Goal: Book appointment/travel/reservation

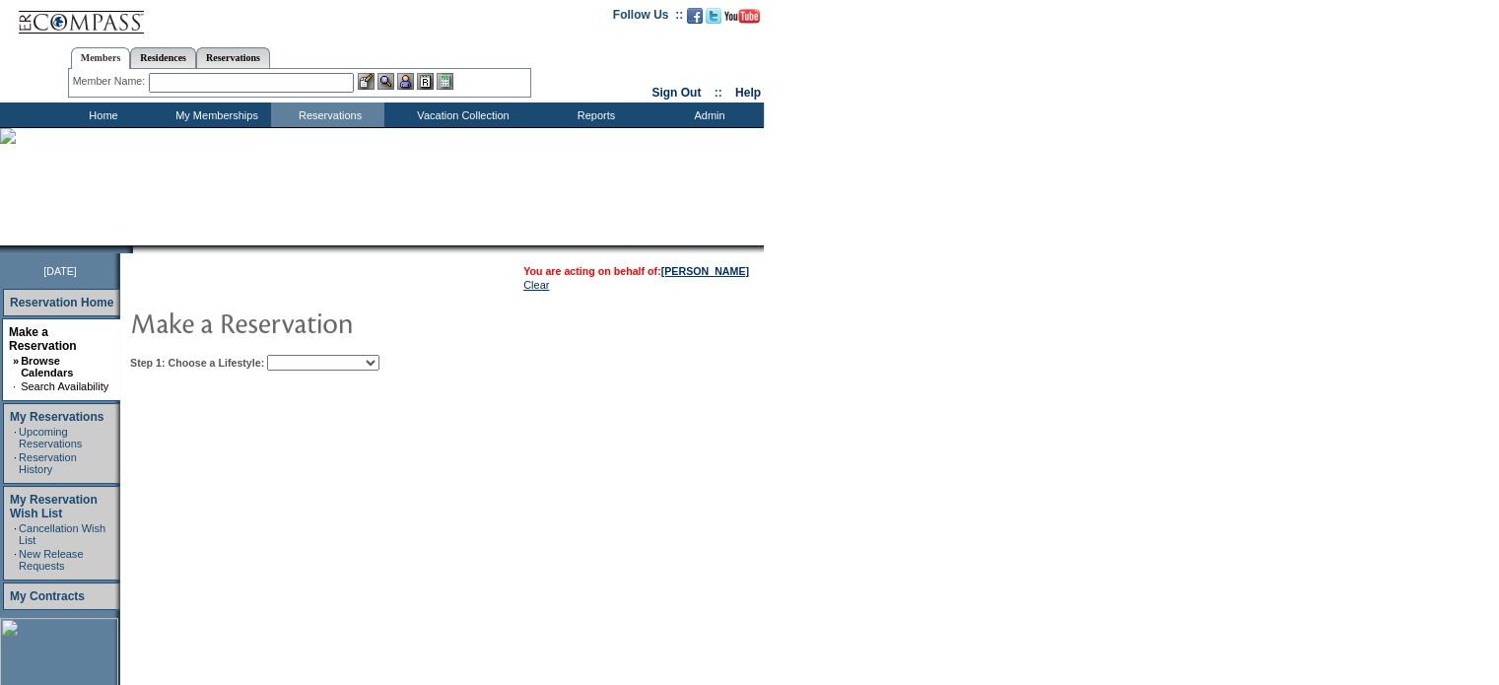
scroll to position [99, 0]
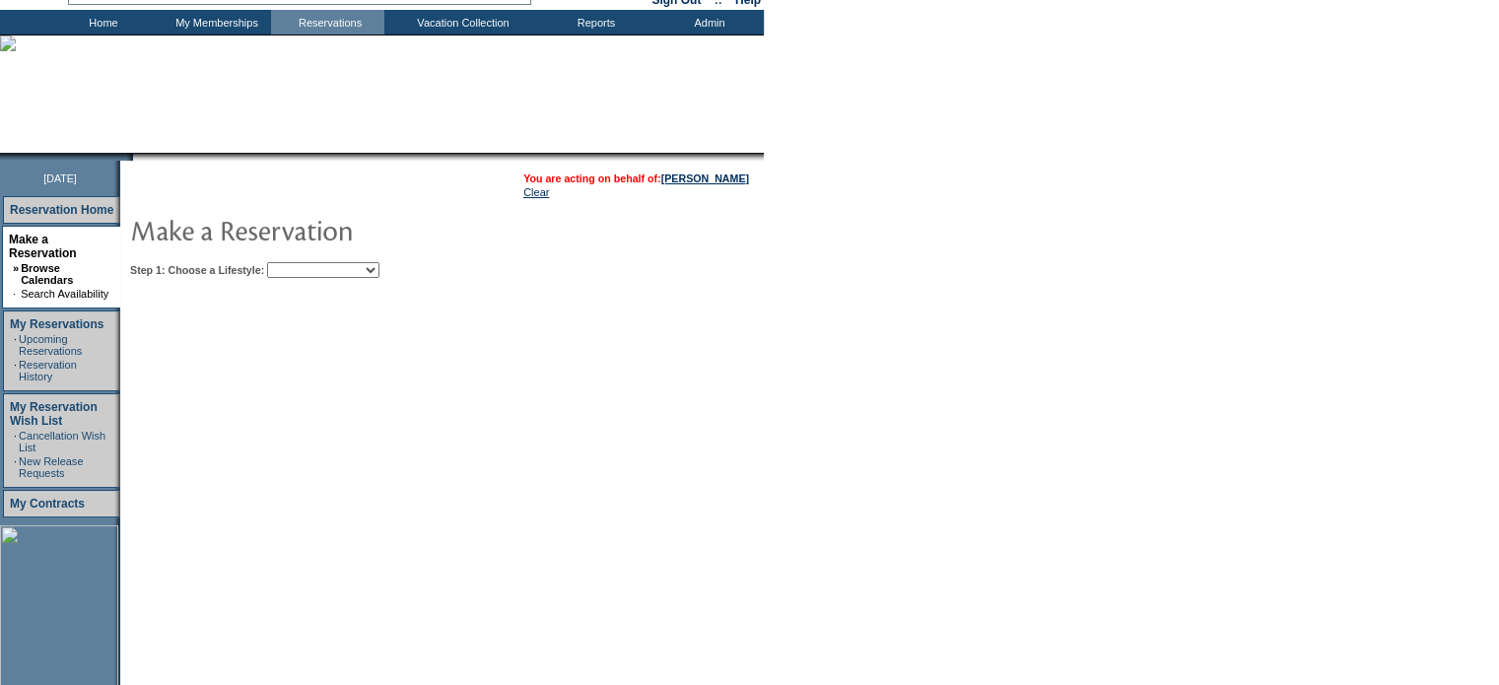
click at [379, 268] on select "Beach Leisure Metropolitan Mountain OIAL for Adventure OIAL for Couples OIAL fo…" at bounding box center [323, 270] width 112 height 16
select select "Beach"
click at [301, 262] on select "Beach Leisure Metropolitan Mountain OIAL for Adventure OIAL for Couples OIAL fo…" at bounding box center [323, 270] width 112 height 16
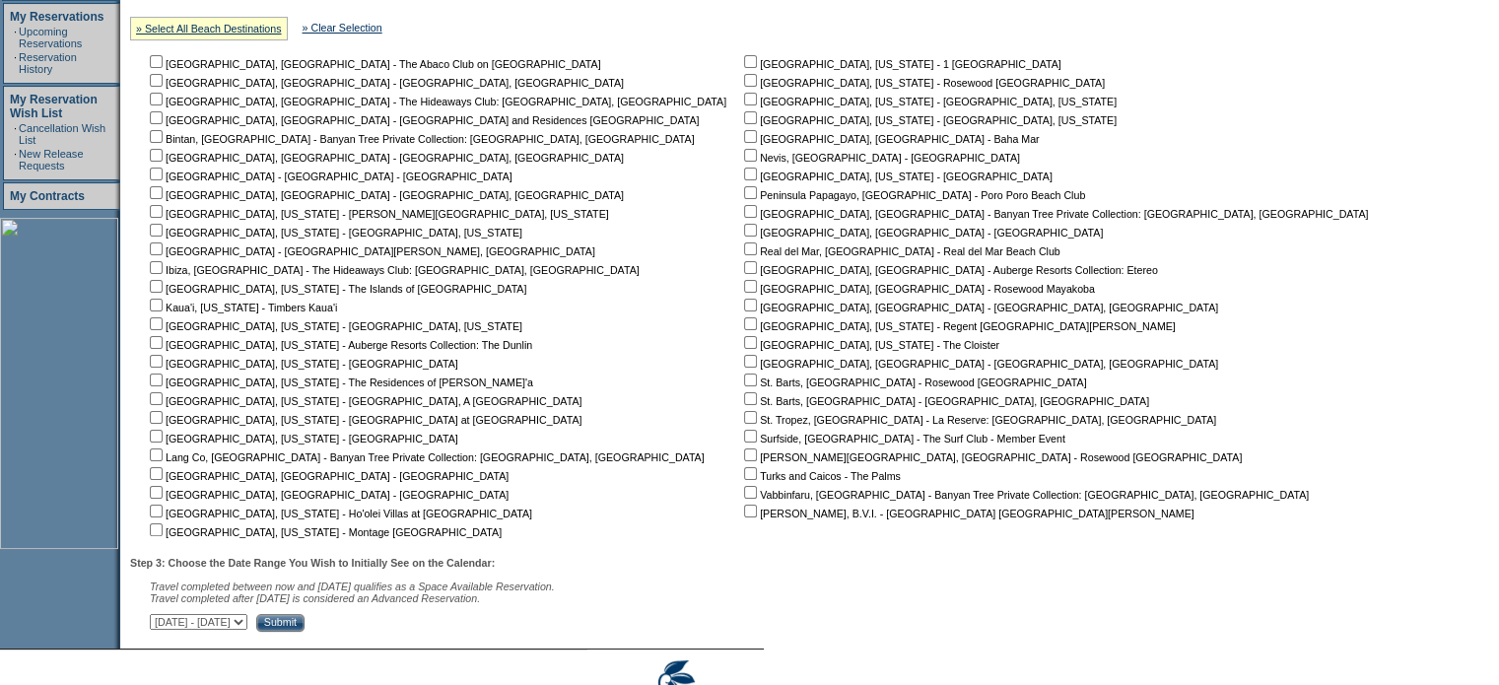
scroll to position [493, 0]
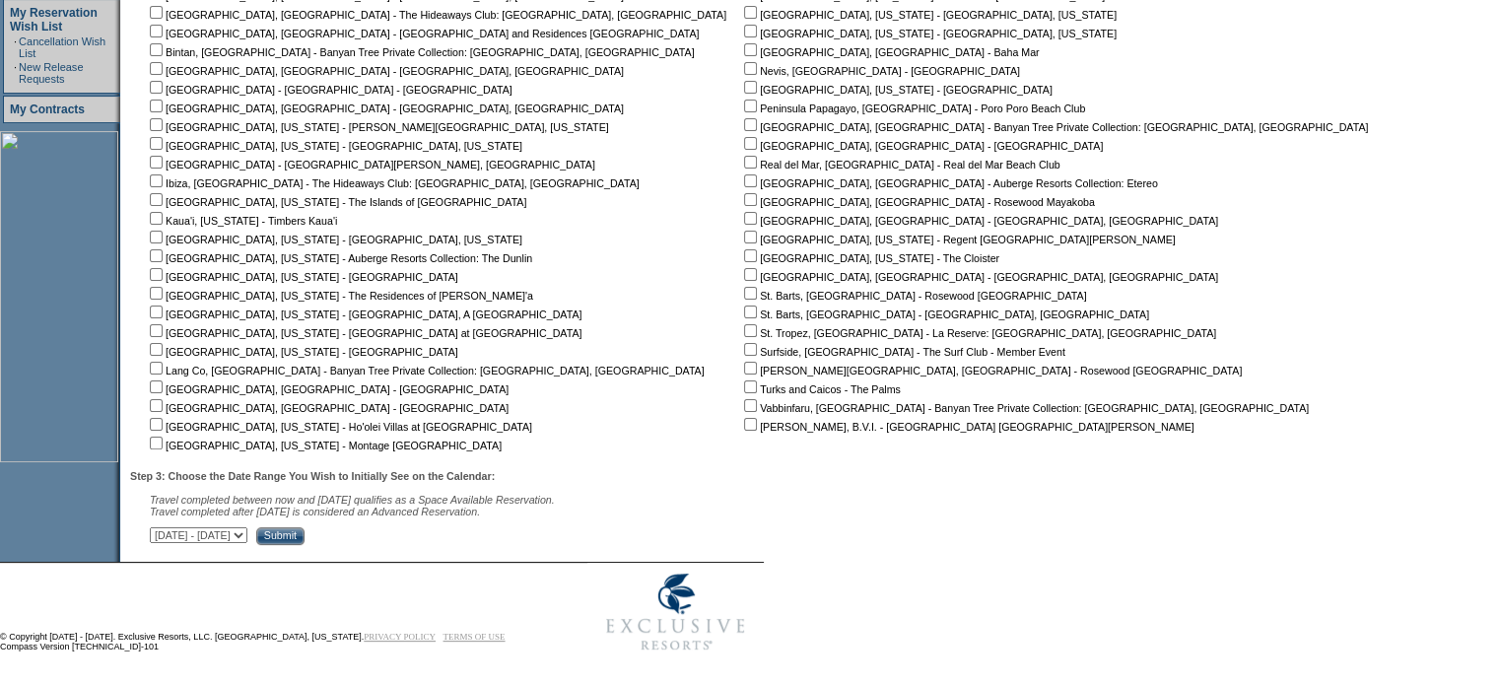
click at [744, 425] on input "checkbox" at bounding box center [750, 424] width 13 height 13
checkbox input "true"
click at [305, 539] on input "Submit" at bounding box center [280, 536] width 48 height 18
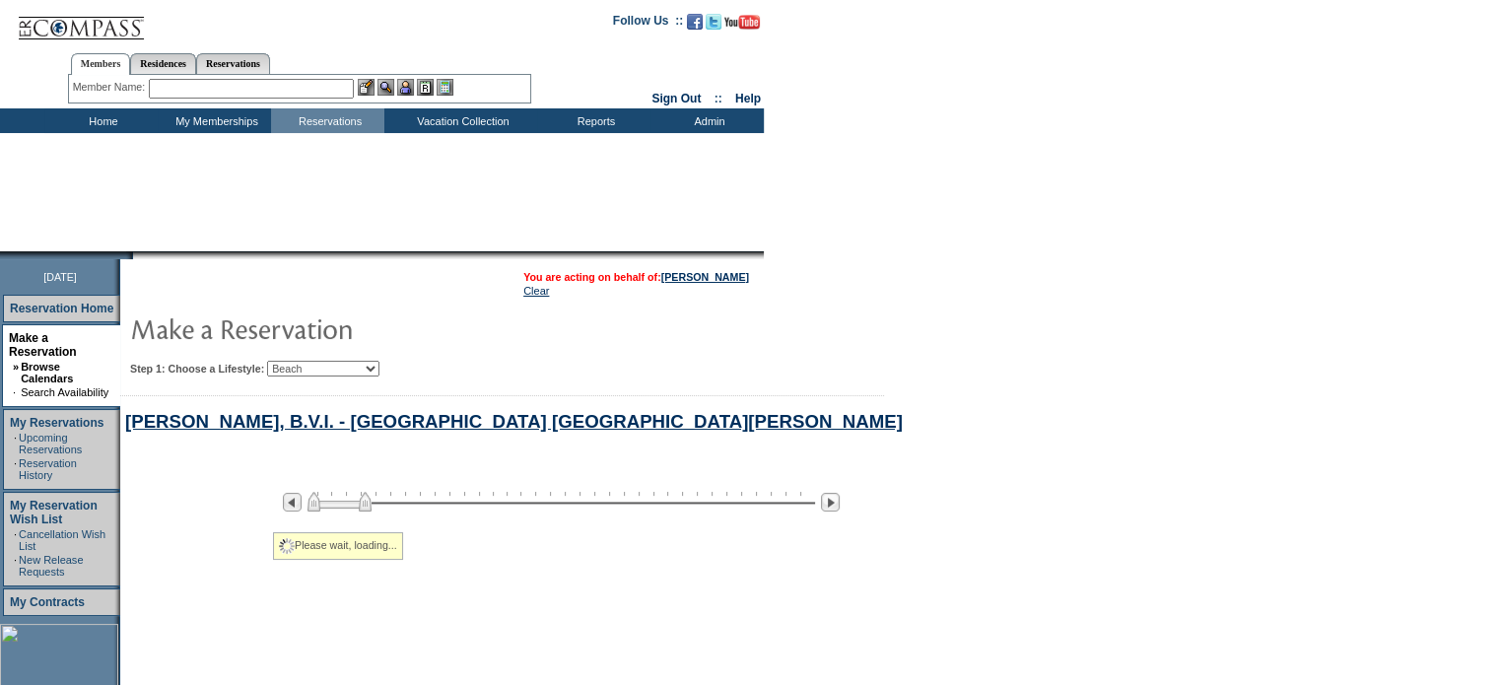
select select "Beach"
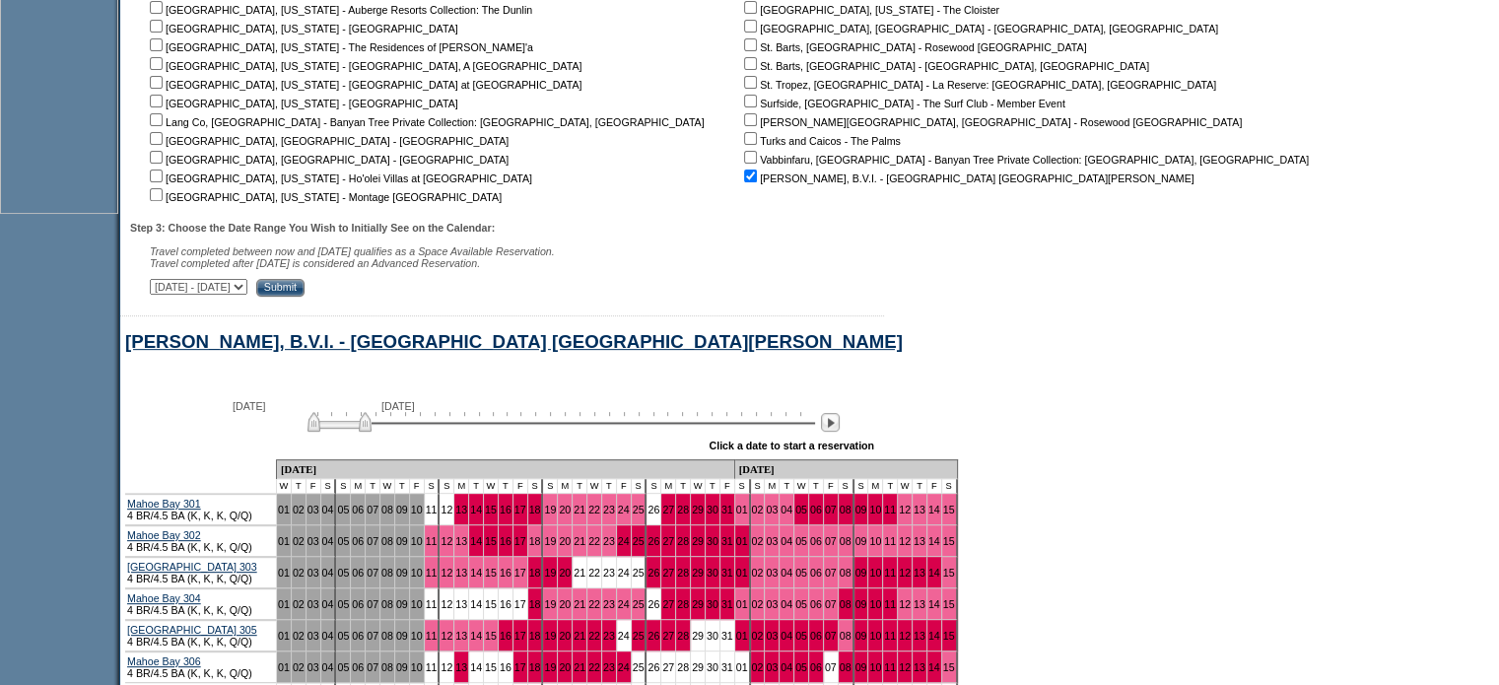
scroll to position [941, 0]
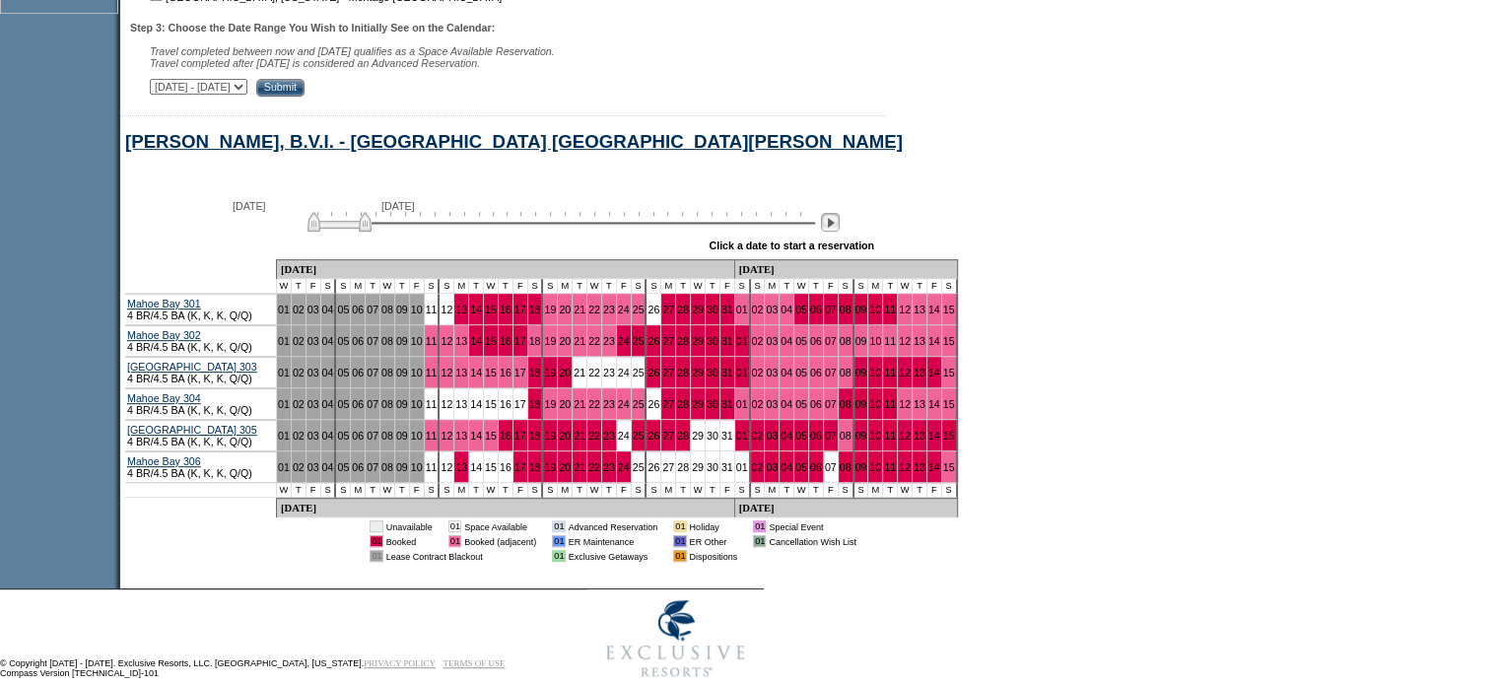
click at [840, 227] on img at bounding box center [830, 222] width 19 height 19
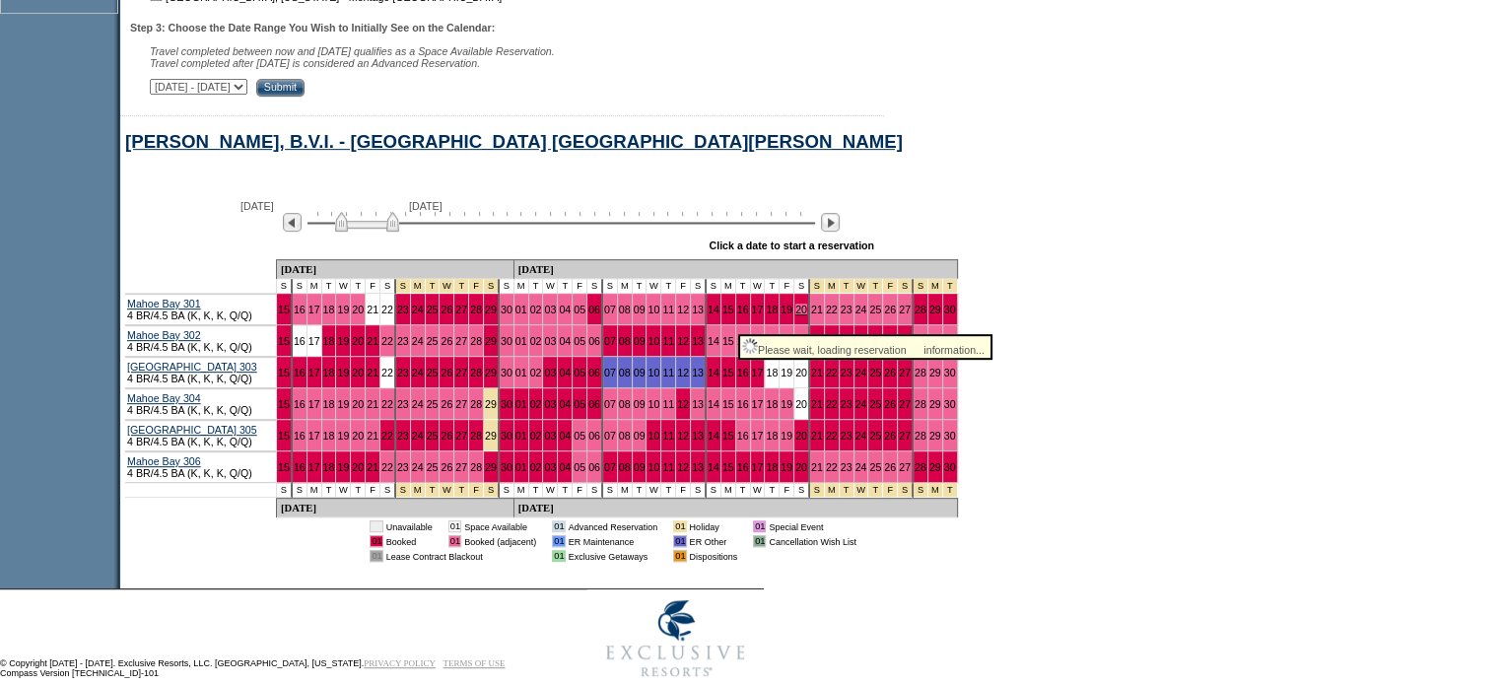
scroll to position [448, 0]
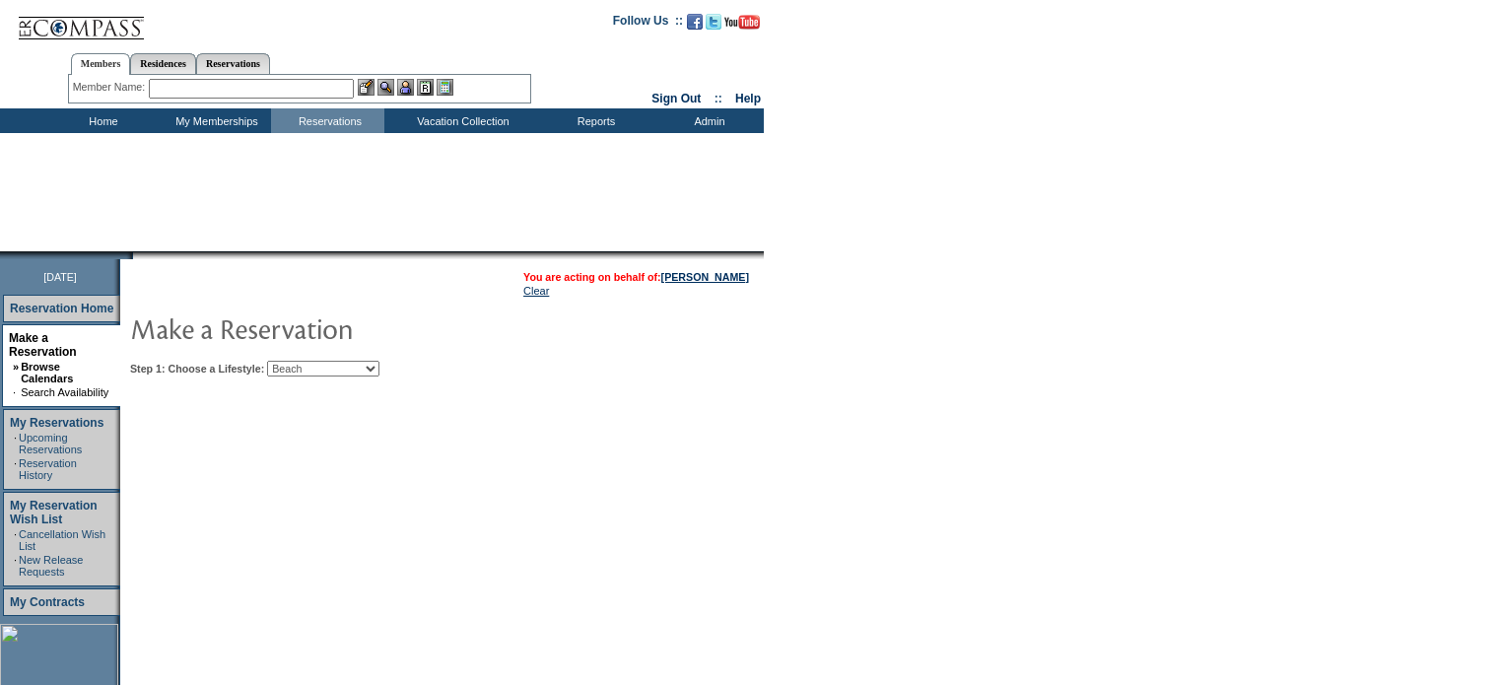
select select "Beach"
click at [712, 274] on link "[PERSON_NAME]" at bounding box center [705, 277] width 88 height 12
